Goal: Task Accomplishment & Management: Manage account settings

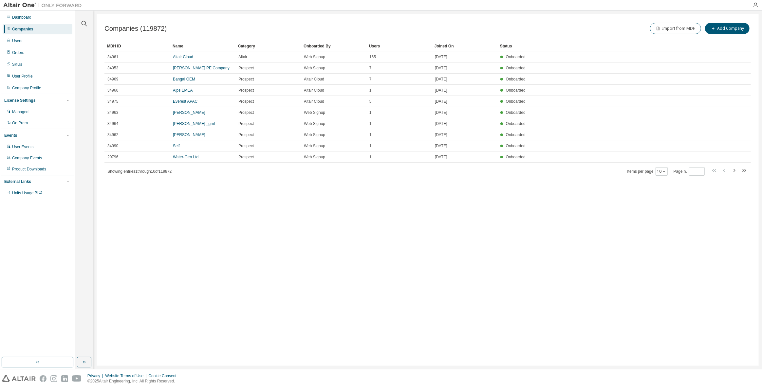
click at [88, 26] on div at bounding box center [84, 19] width 16 height 16
click at [86, 23] on icon "button" at bounding box center [84, 24] width 8 height 8
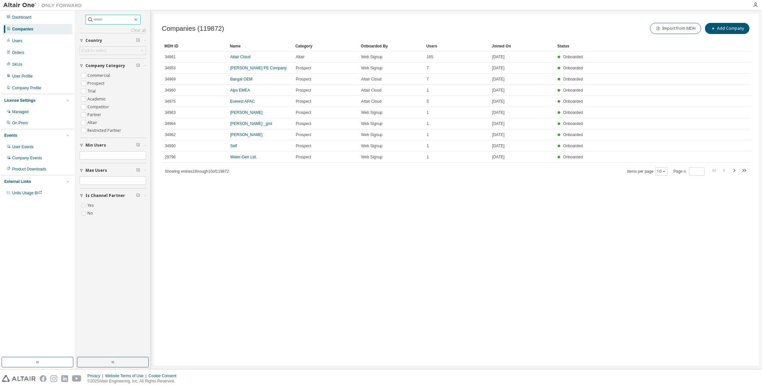
click at [117, 16] on input "text" at bounding box center [113, 19] width 39 height 7
type input "****"
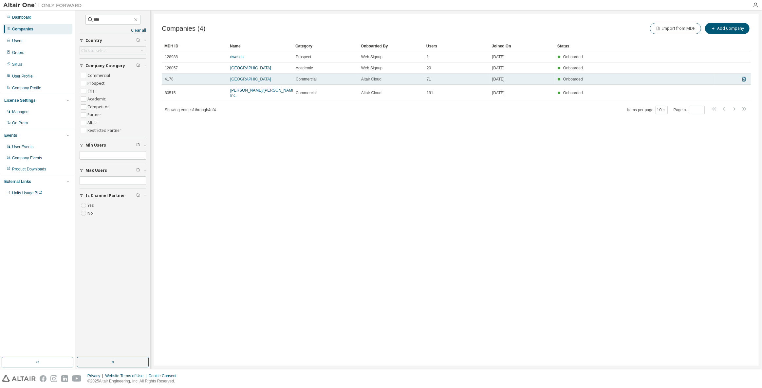
click at [241, 79] on link "[GEOGRAPHIC_DATA]" at bounding box center [250, 79] width 41 height 5
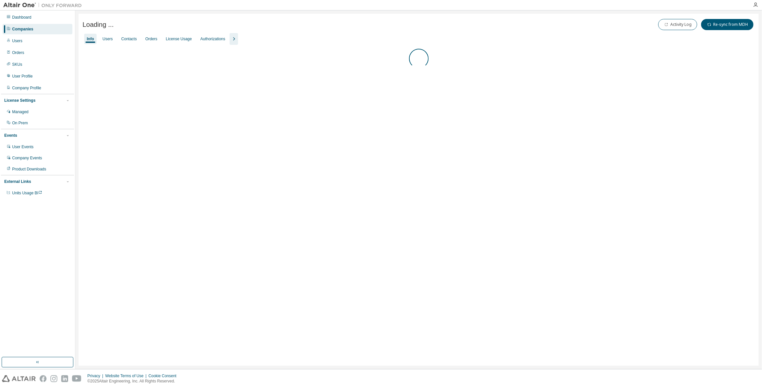
click at [232, 38] on icon "button" at bounding box center [234, 39] width 8 height 8
click at [269, 41] on div "Groups" at bounding box center [275, 38] width 13 height 5
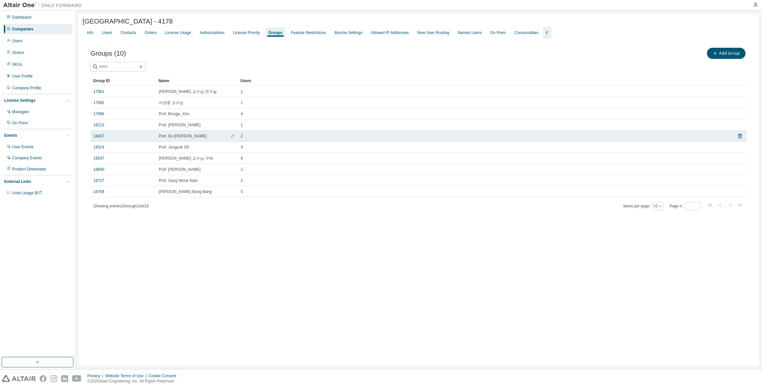
click at [194, 137] on div "Prof. Do [PERSON_NAME]" at bounding box center [197, 136] width 76 height 5
click at [120, 139] on div "18407" at bounding box center [123, 136] width 60 height 5
click at [98, 136] on link "18407" at bounding box center [98, 136] width 11 height 5
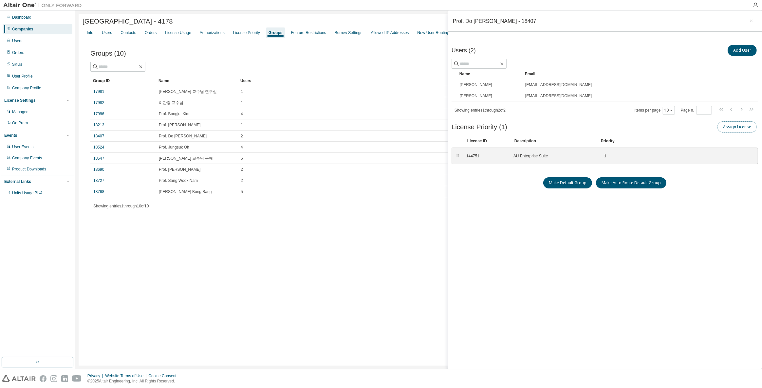
click at [730, 126] on button "Assign License" at bounding box center [736, 126] width 39 height 11
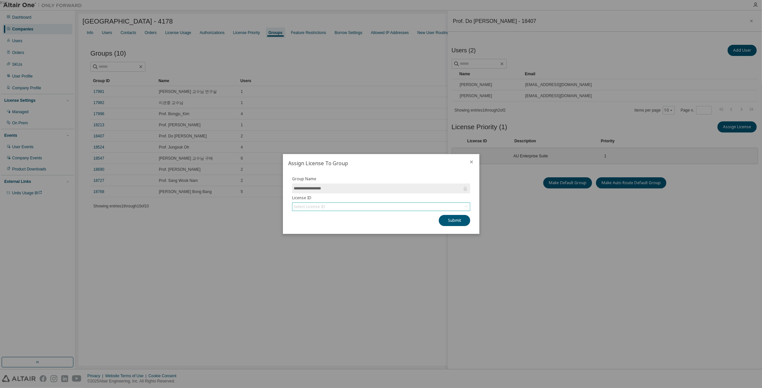
click at [319, 209] on div "Select License ID" at bounding box center [309, 206] width 31 height 5
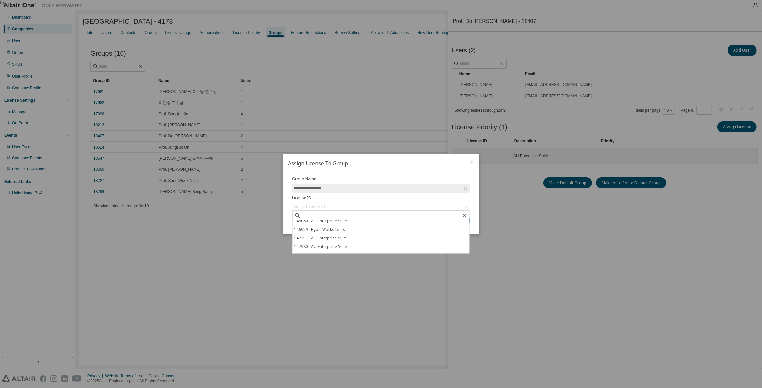
scroll to position [52, 0]
click at [320, 249] on li "148590 - AU Enterprise Suite" at bounding box center [380, 249] width 176 height 9
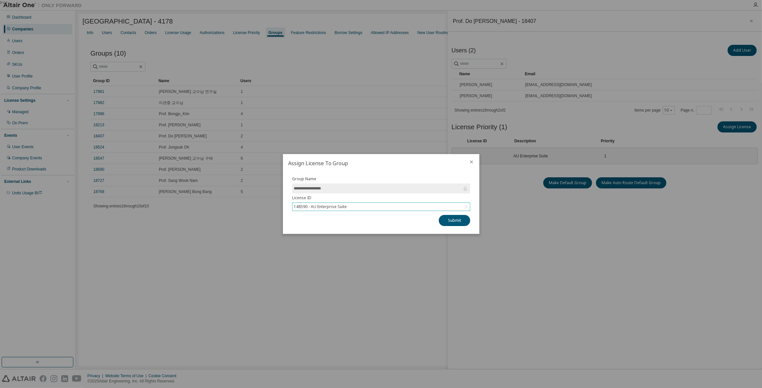
click at [469, 164] on icon "close" at bounding box center [471, 161] width 5 height 5
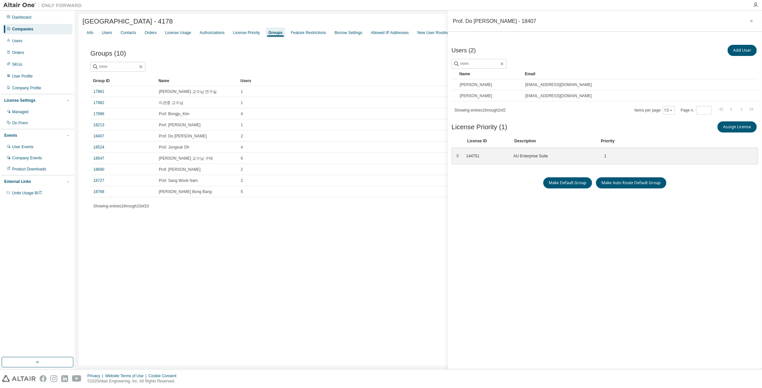
click at [37, 30] on div "Companies" at bounding box center [38, 29] width 70 height 10
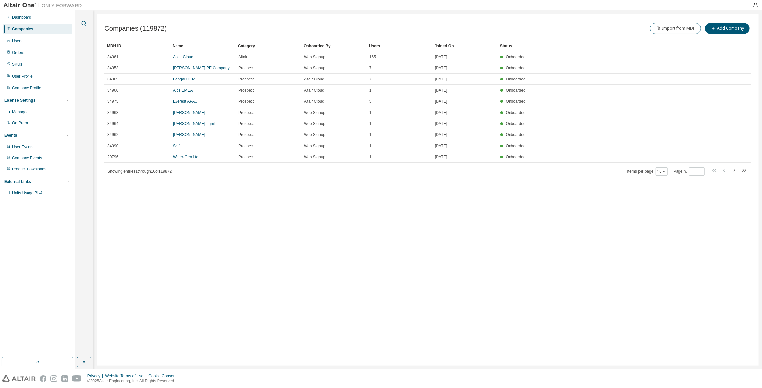
click at [83, 23] on icon "button" at bounding box center [84, 24] width 8 height 8
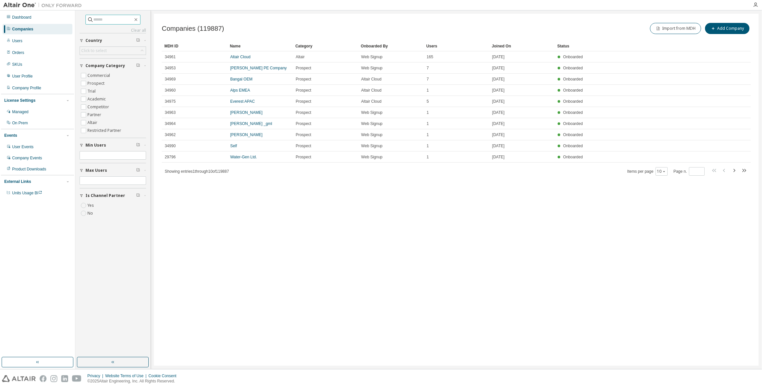
click at [109, 24] on span at bounding box center [112, 20] width 55 height 10
click at [110, 19] on input "text" at bounding box center [113, 19] width 39 height 7
type input "****"
